Goal: Task Accomplishment & Management: Manage account settings

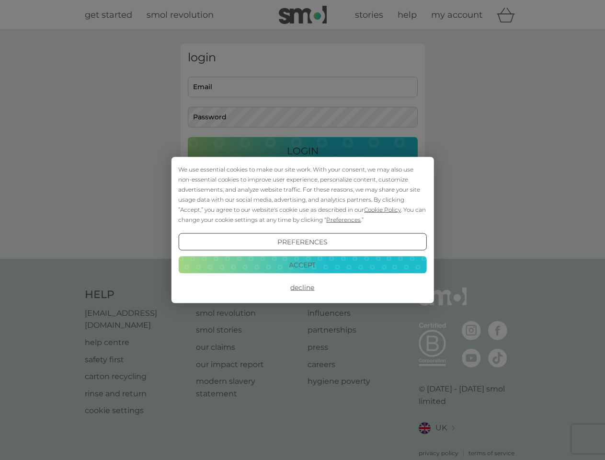
click at [383, 209] on span "Cookie Policy" at bounding box center [382, 209] width 37 height 7
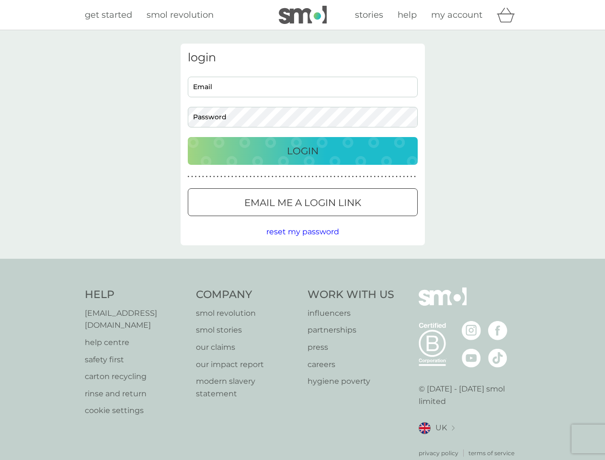
click at [343, 219] on div "login Email Password Login ● ● ● ● ● ● ● ● ● ● ● ● ● ● ● ● ● ● ● ● ● ● ● ● ● ● …" at bounding box center [303, 145] width 244 height 202
click at [302, 242] on div "login Email Password Login ● ● ● ● ● ● ● ● ● ● ● ● ● ● ● ● ● ● ● ● ● ● ● ● ● ● …" at bounding box center [303, 145] width 244 height 202
click at [302, 287] on div "Help [EMAIL_ADDRESS][DOMAIN_NAME] help centre safety first carton recycling rin…" at bounding box center [303, 372] width 436 height 170
click at [302, 264] on div "Help [EMAIL_ADDRESS][DOMAIN_NAME] help centre safety first carton recycling rin…" at bounding box center [302, 373] width 605 height 228
